Goal: Navigation & Orientation: Go to known website

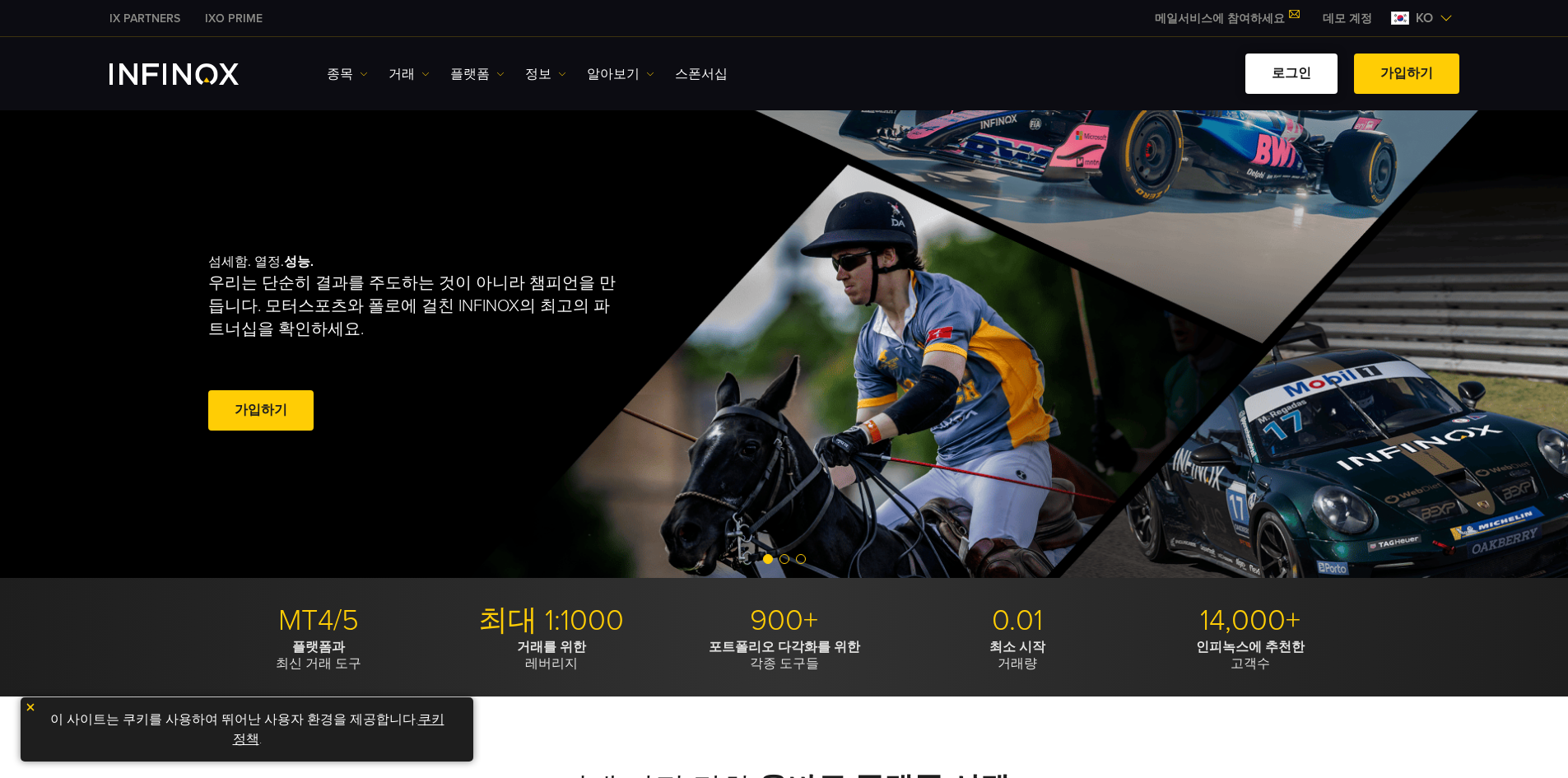
drag, startPoint x: 0, startPoint y: 0, endPoint x: 1301, endPoint y: 77, distance: 1303.3
click at [1302, 78] on link "로그인" at bounding box center [1291, 73] width 92 height 41
click at [1303, 74] on link "로그인" at bounding box center [1291, 73] width 92 height 41
